Goal: Check status

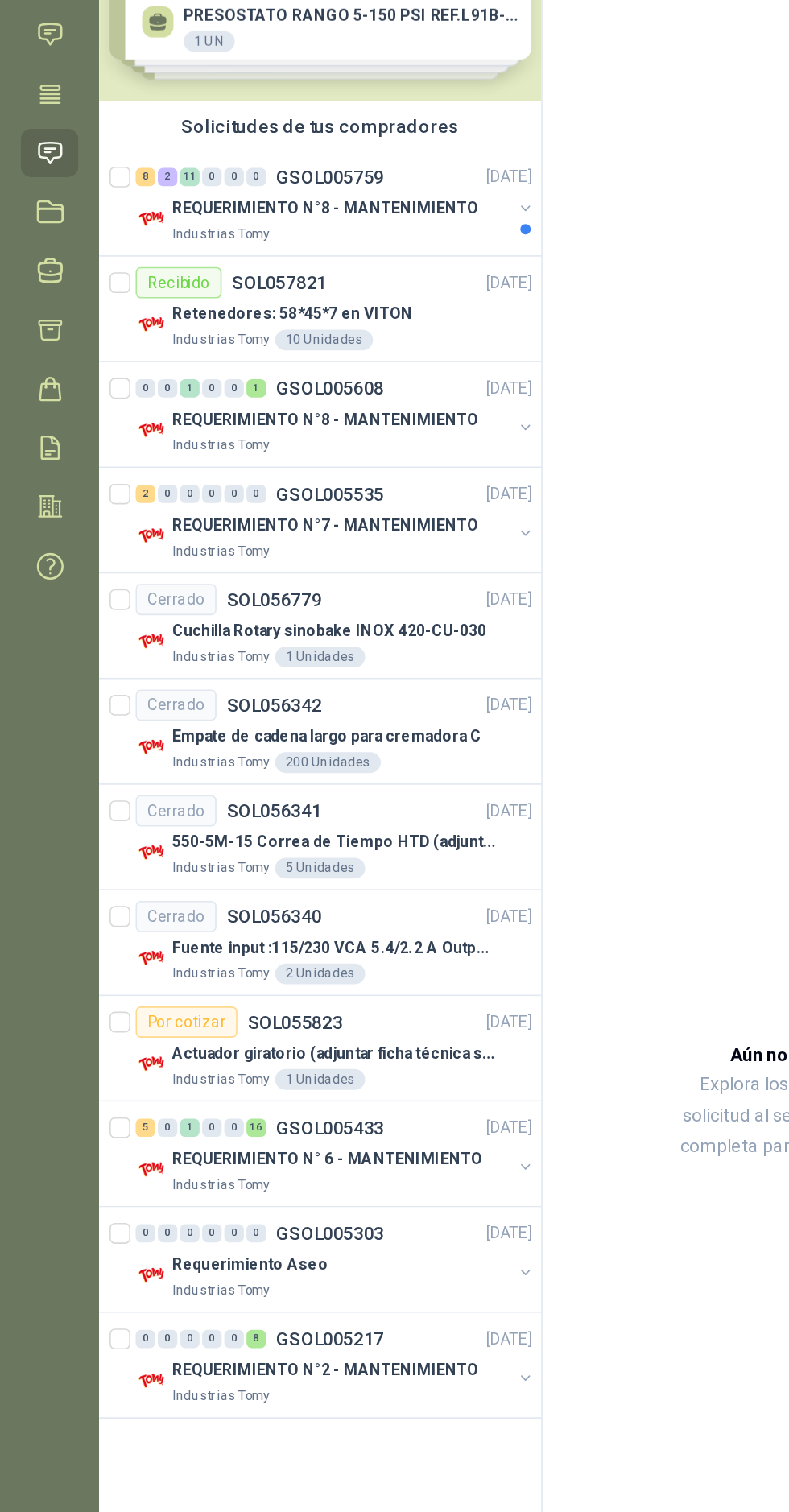
click at [31, 391] on icon at bounding box center [31, 390] width 17 height 17
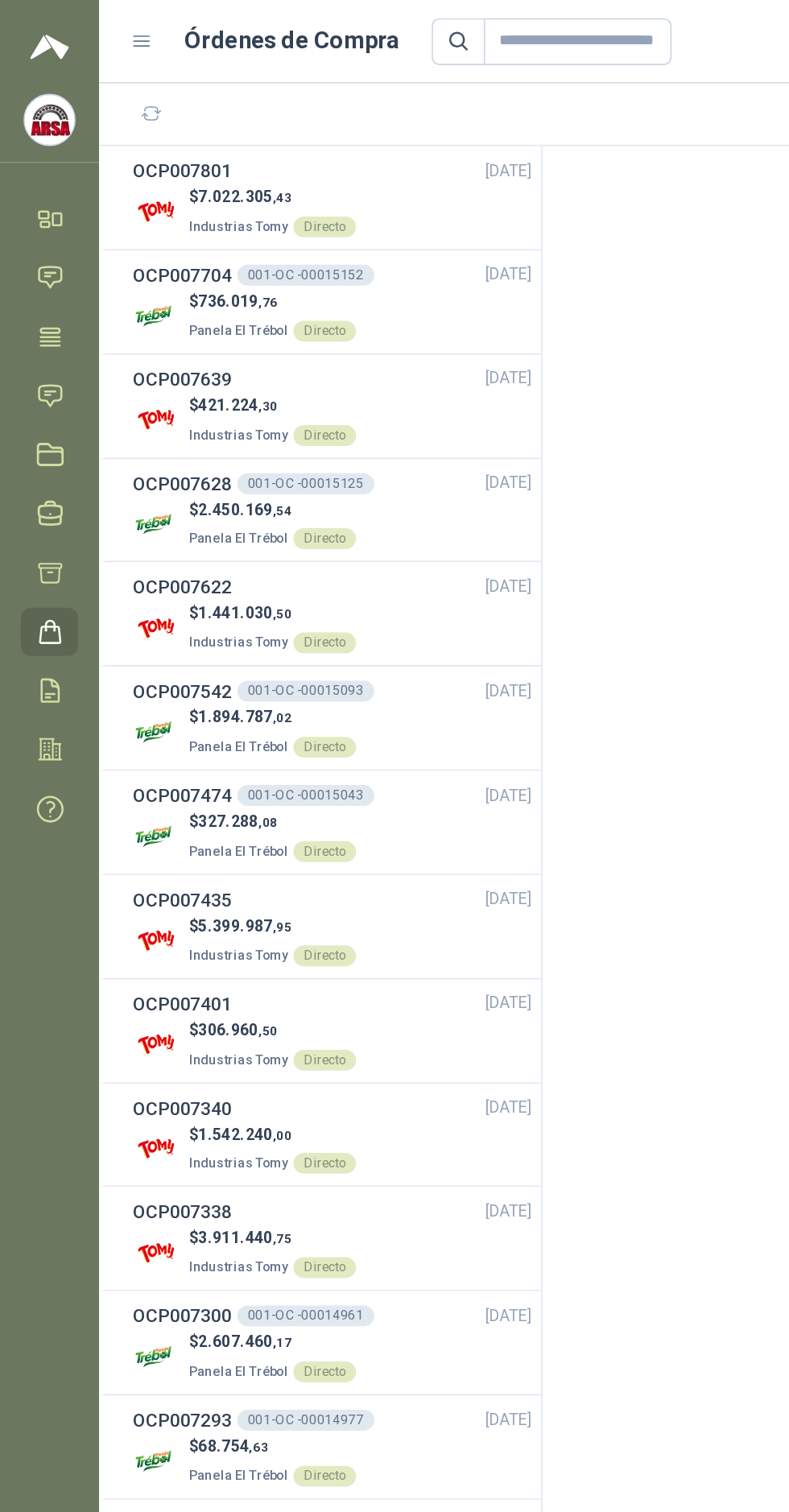
click at [135, 102] on h3 "OCP007801" at bounding box center [112, 105] width 61 height 17
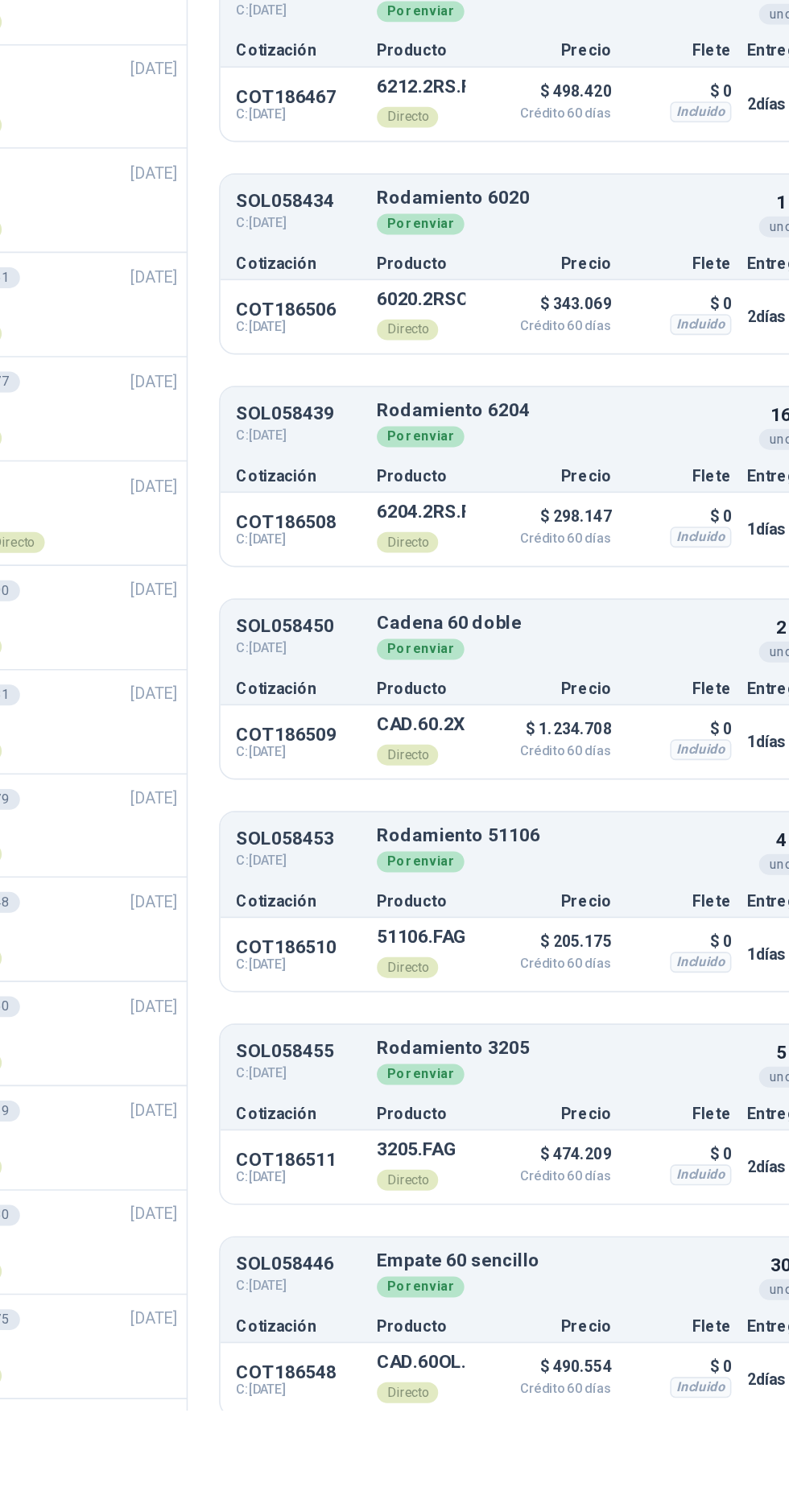
scroll to position [17, 0]
